Goal: Transaction & Acquisition: Download file/media

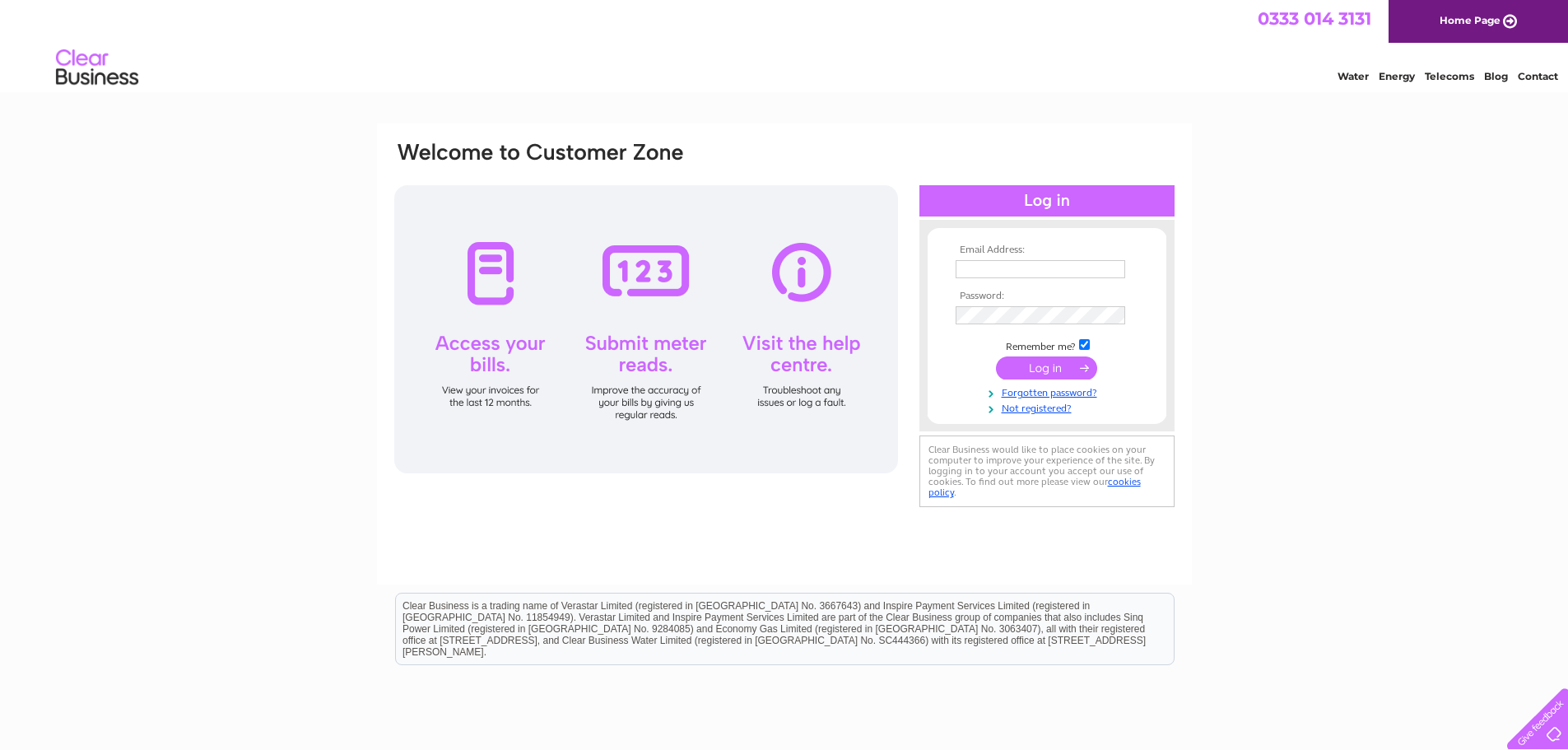
type input "[EMAIL_ADDRESS][DOMAIN_NAME]"
click at [1032, 341] on td "Remember me?" at bounding box center [1048, 345] width 191 height 17
drag, startPoint x: 1008, startPoint y: 371, endPoint x: 1004, endPoint y: 383, distance: 12.6
click at [1004, 383] on td at bounding box center [1048, 368] width 191 height 31
drag, startPoint x: 1001, startPoint y: 393, endPoint x: 991, endPoint y: 360, distance: 34.5
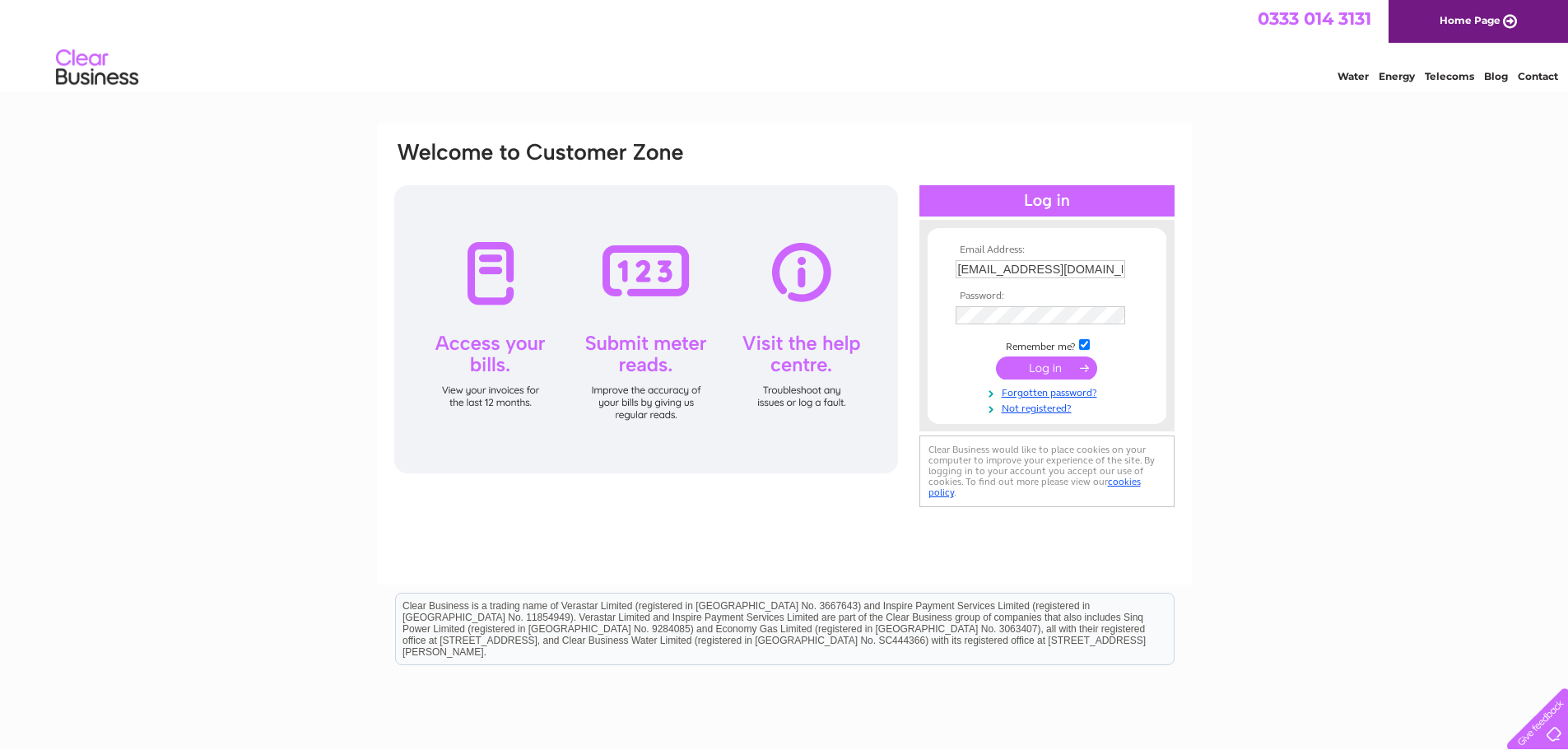
click at [991, 360] on td at bounding box center [1048, 368] width 191 height 31
click at [1026, 365] on input "submit" at bounding box center [1047, 368] width 102 height 23
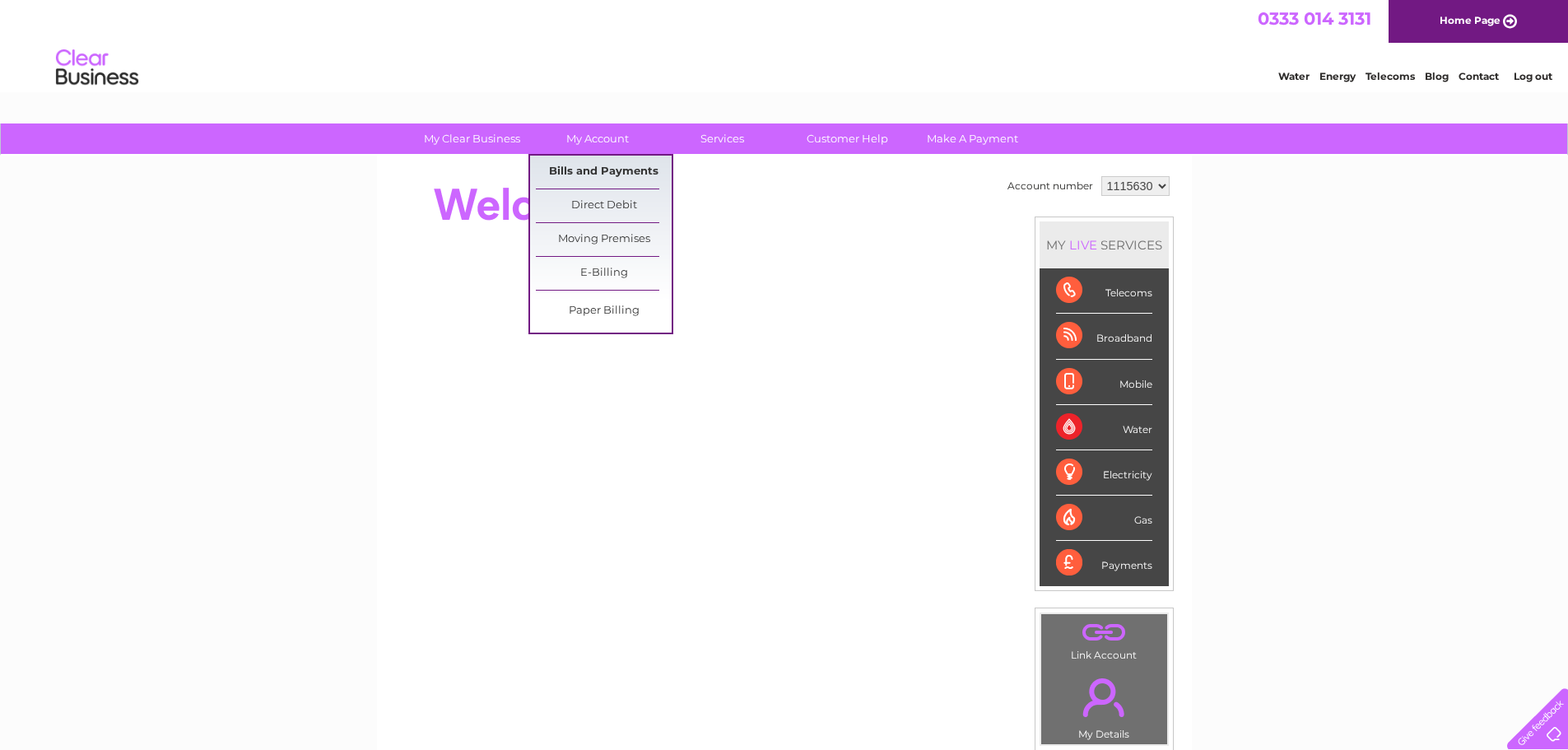
click at [606, 180] on link "Bills and Payments" at bounding box center [604, 171] width 136 height 33
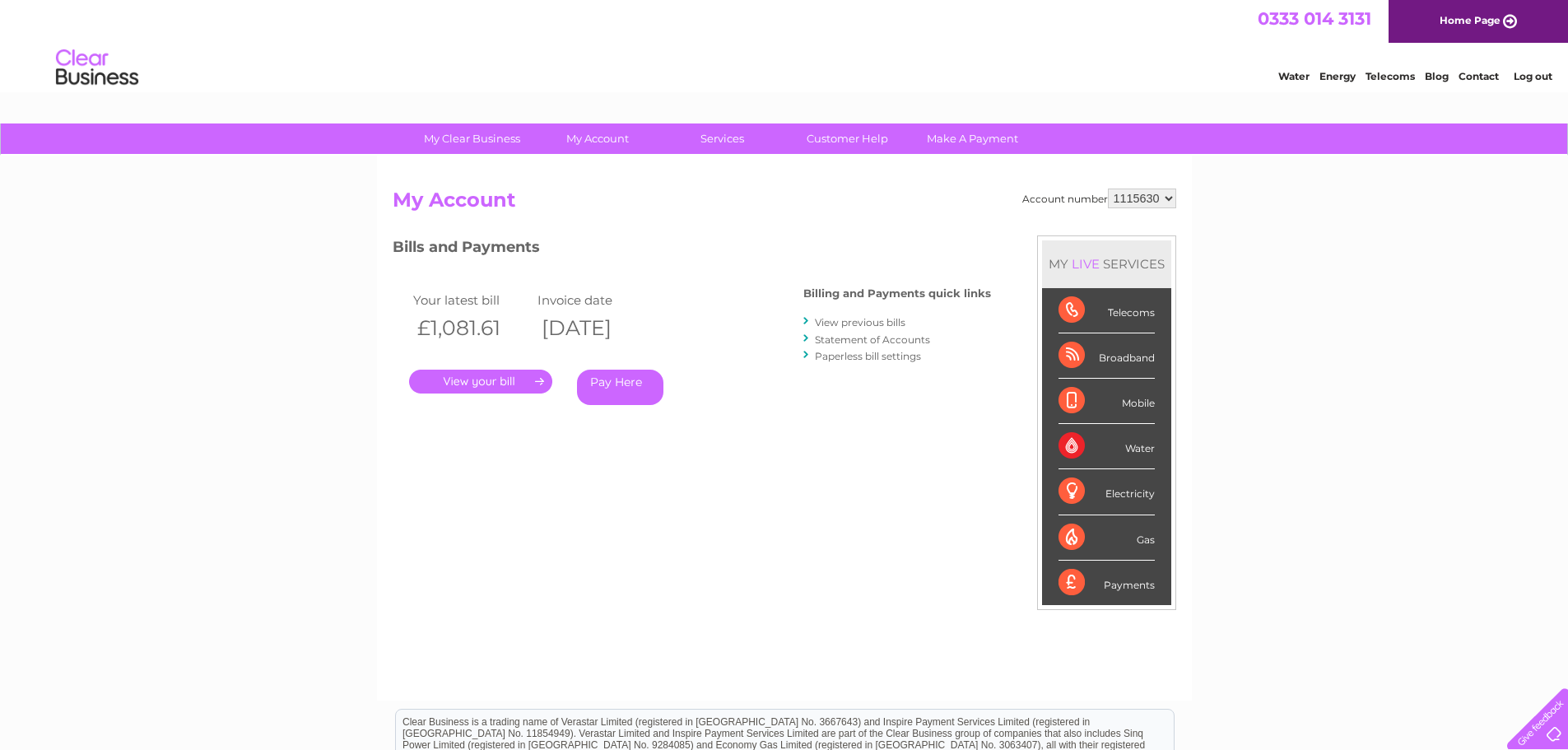
click at [838, 324] on link "View previous bills" at bounding box center [860, 323] width 91 height 13
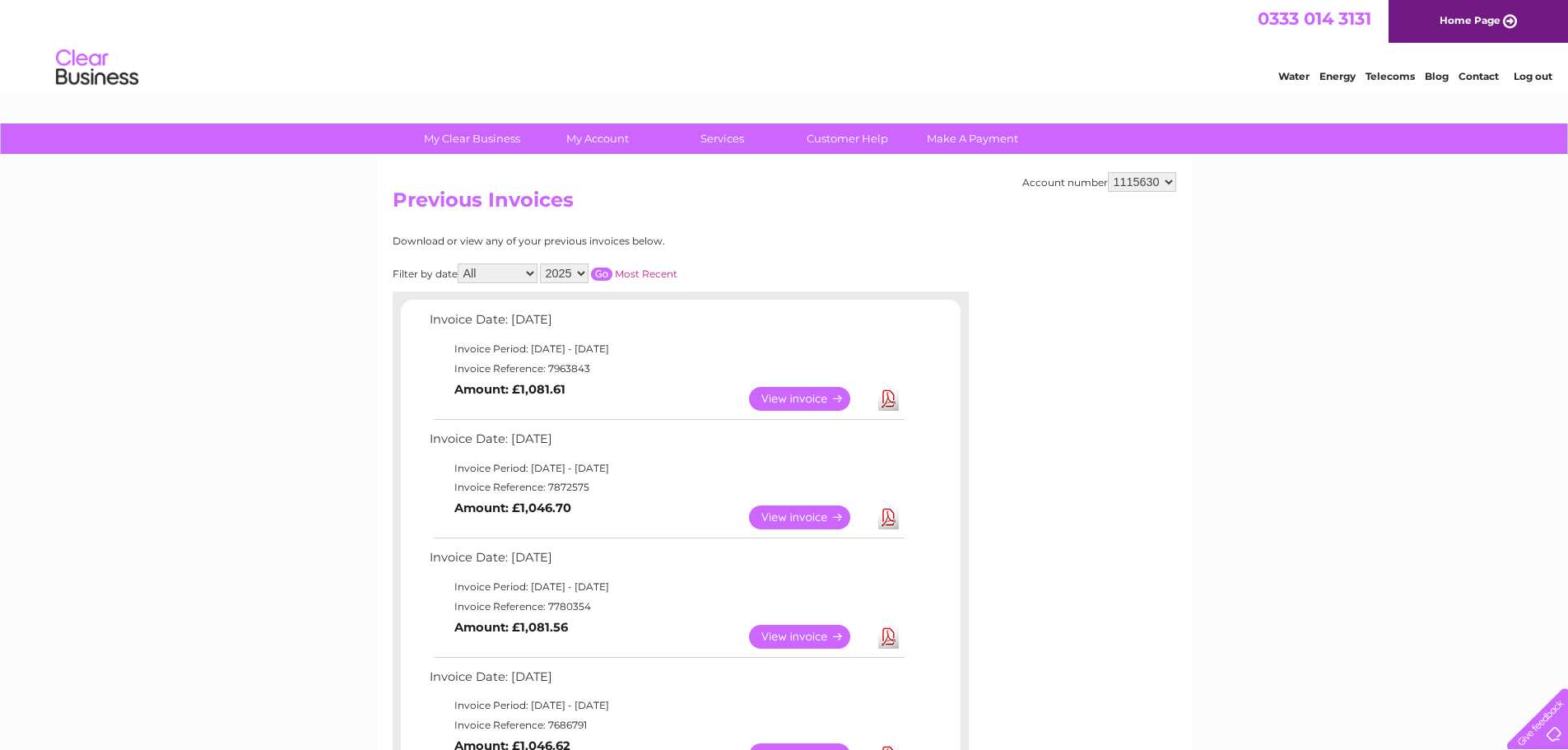
click at [886, 517] on link "Download" at bounding box center [888, 517] width 21 height 24
